Goal: Task Accomplishment & Management: Manage account settings

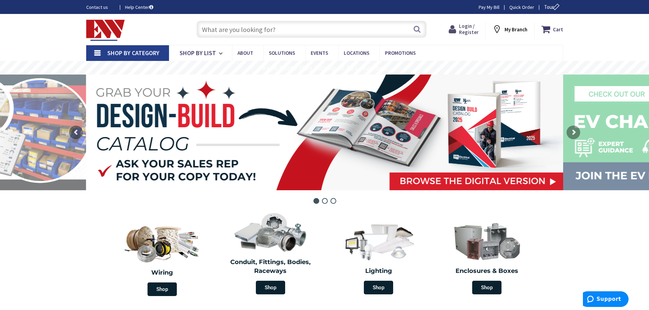
click at [472, 27] on span "Login / Register" at bounding box center [469, 29] width 20 height 13
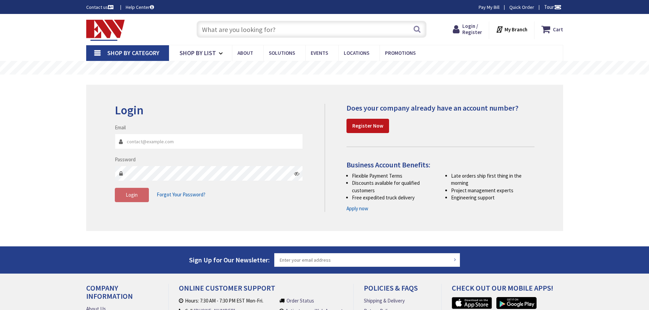
click at [159, 144] on input "Email" at bounding box center [209, 141] width 188 height 15
type input "Stevensheridan@burtprocess.com"
